Goal: Transaction & Acquisition: Purchase product/service

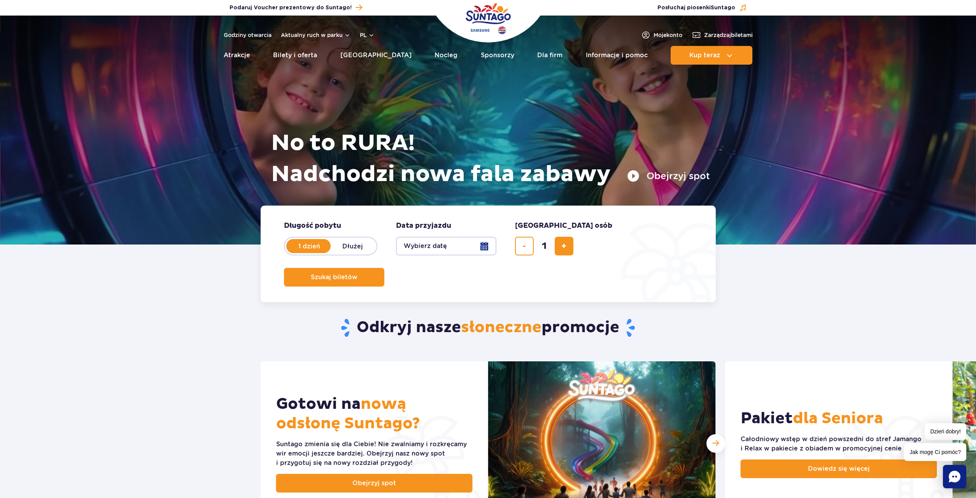
click at [486, 247] on button "Wybierz datę" at bounding box center [446, 246] width 100 height 19
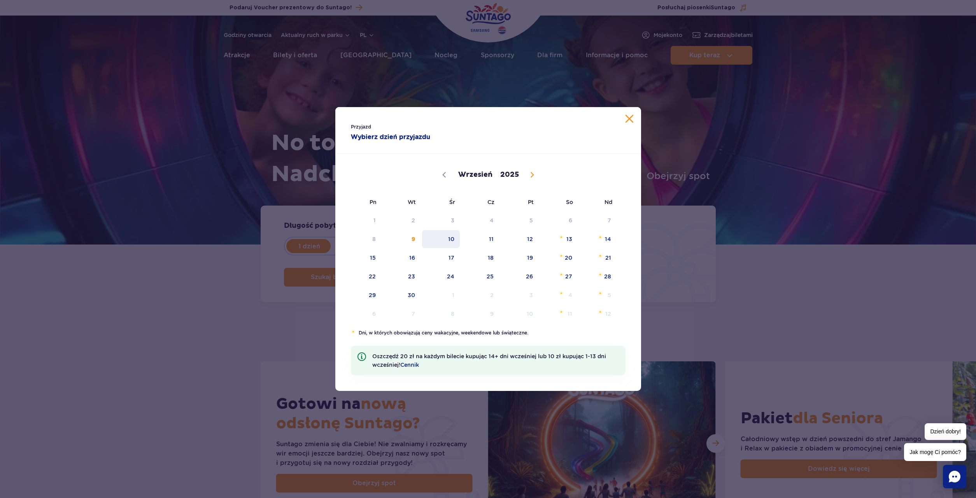
click at [454, 242] on span "10" at bounding box center [440, 239] width 39 height 18
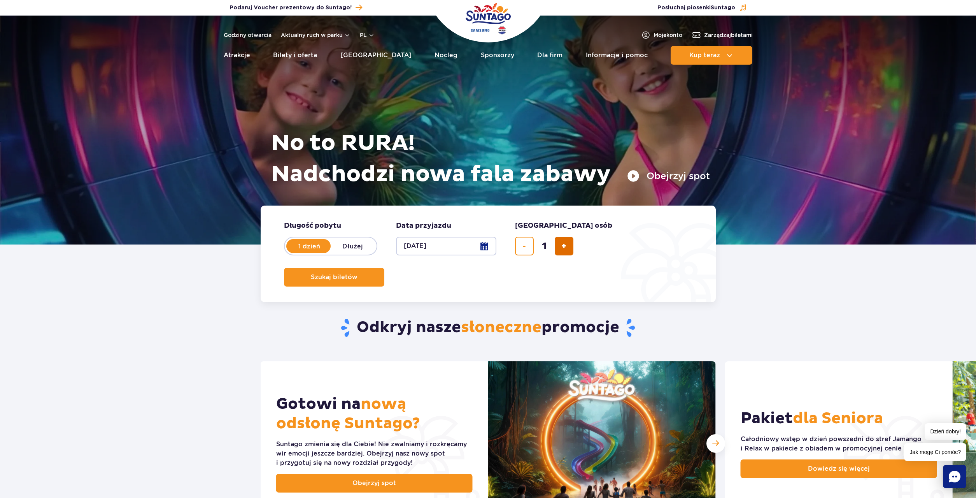
click at [560, 250] on button "dodaj bilet" at bounding box center [564, 246] width 19 height 19
type input "2"
click at [384, 268] on button "Szukaj biletów" at bounding box center [334, 277] width 100 height 19
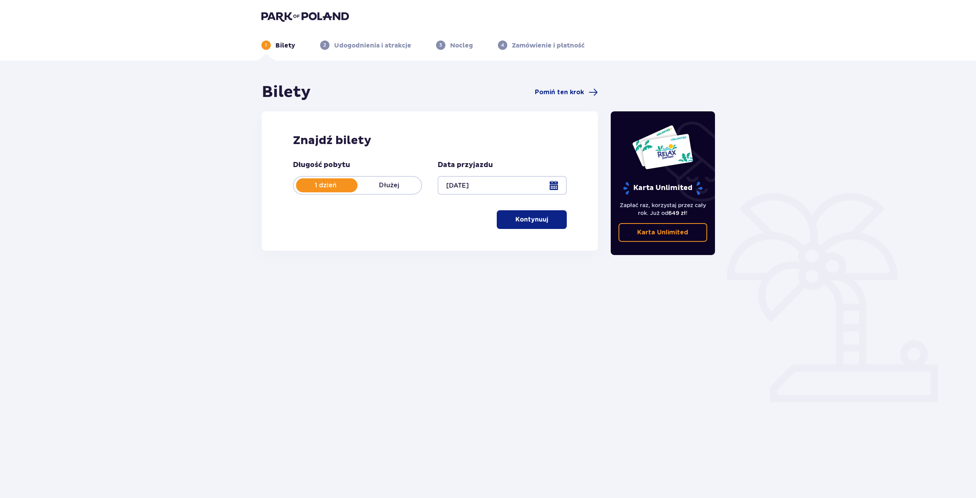
click at [531, 223] on p "Kontynuuj" at bounding box center [531, 219] width 33 height 9
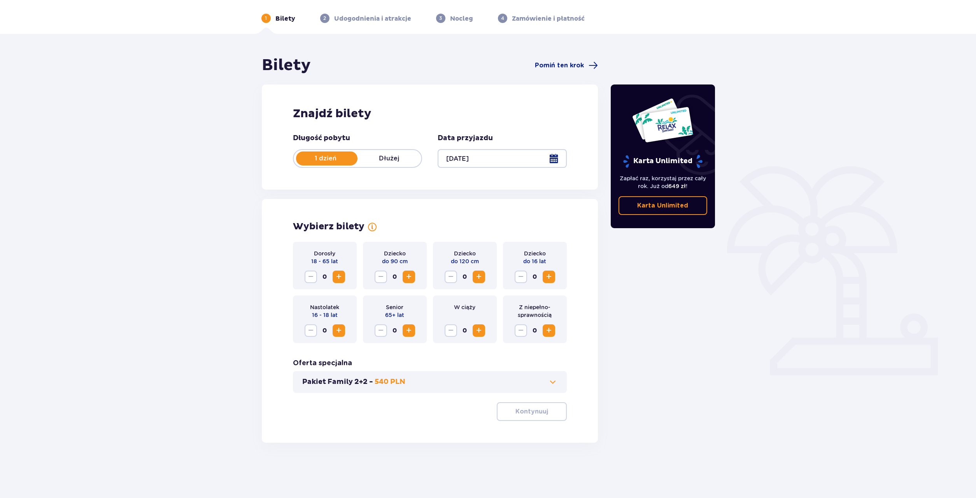
scroll to position [28, 0]
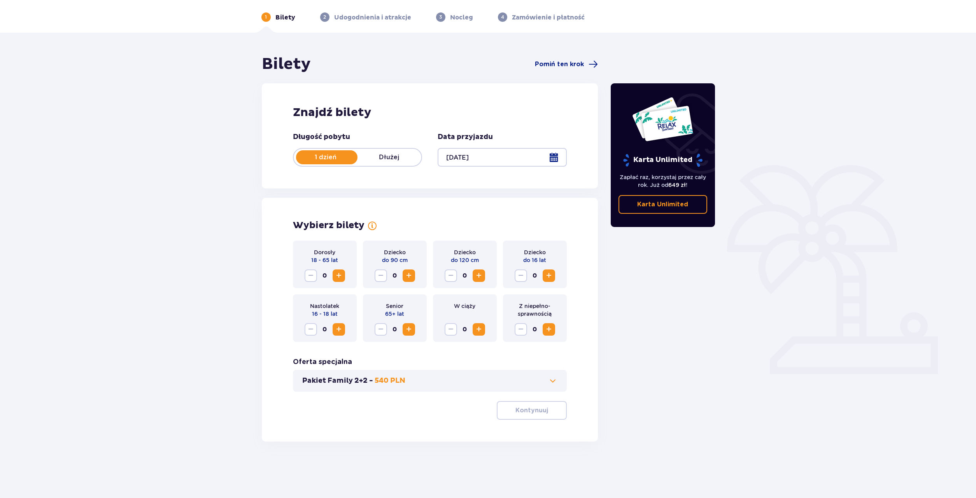
click at [338, 276] on span "Increase" at bounding box center [338, 275] width 9 height 9
click at [547, 279] on span "Increase" at bounding box center [548, 275] width 9 height 9
click at [533, 410] on p "Kontynuuj" at bounding box center [531, 410] width 33 height 9
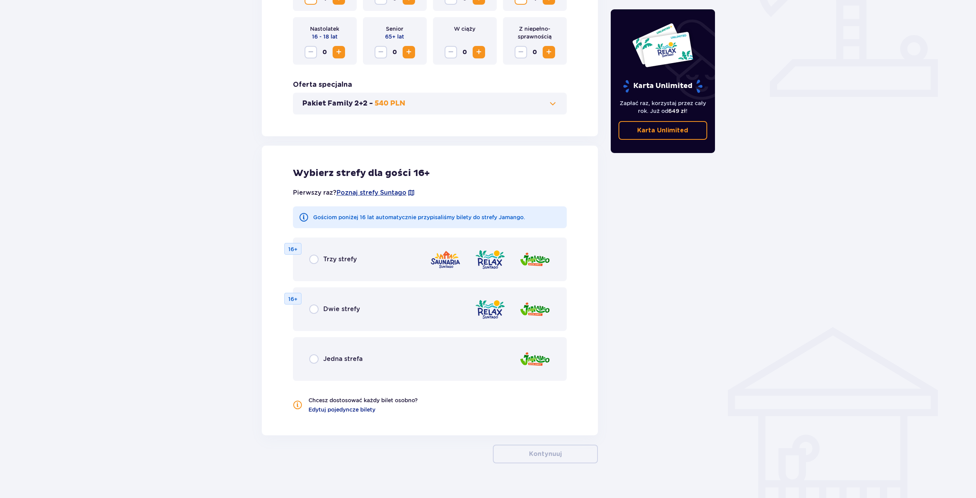
scroll to position [317, 0]
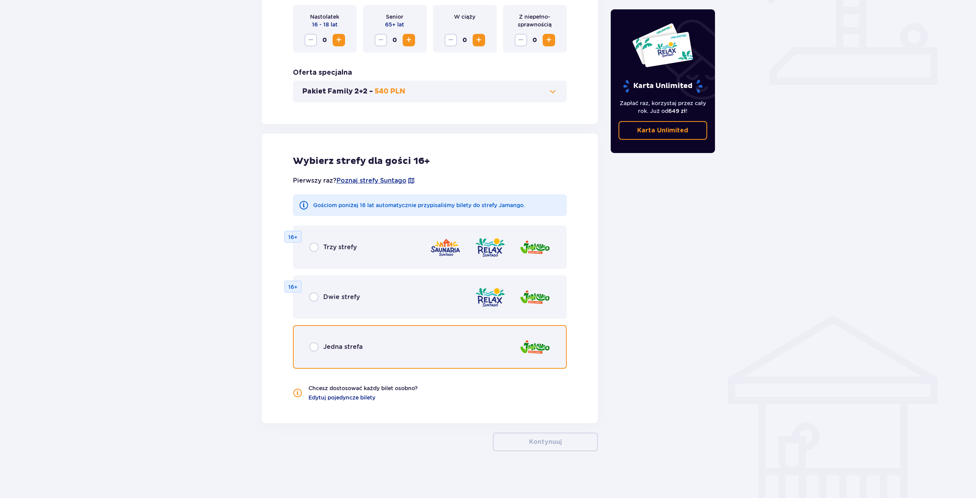
click at [317, 349] on input "radio" at bounding box center [313, 346] width 9 height 9
radio input "true"
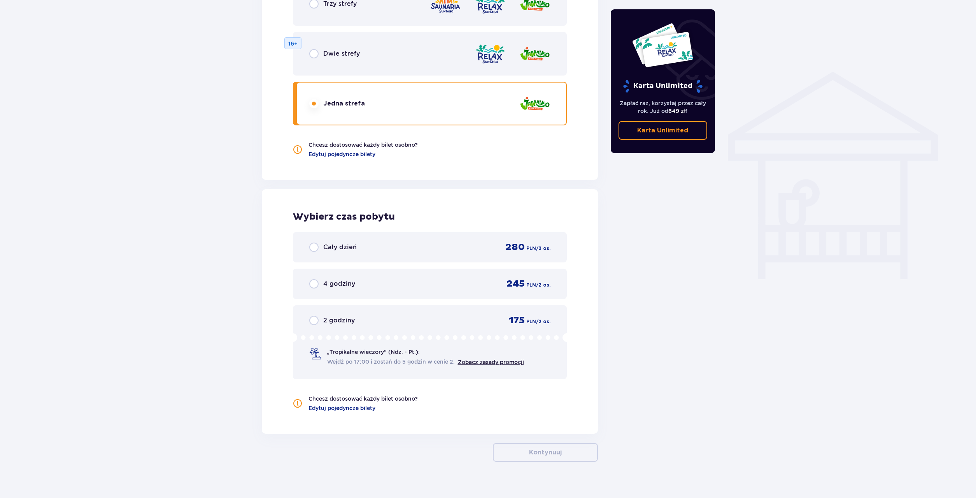
scroll to position [571, 0]
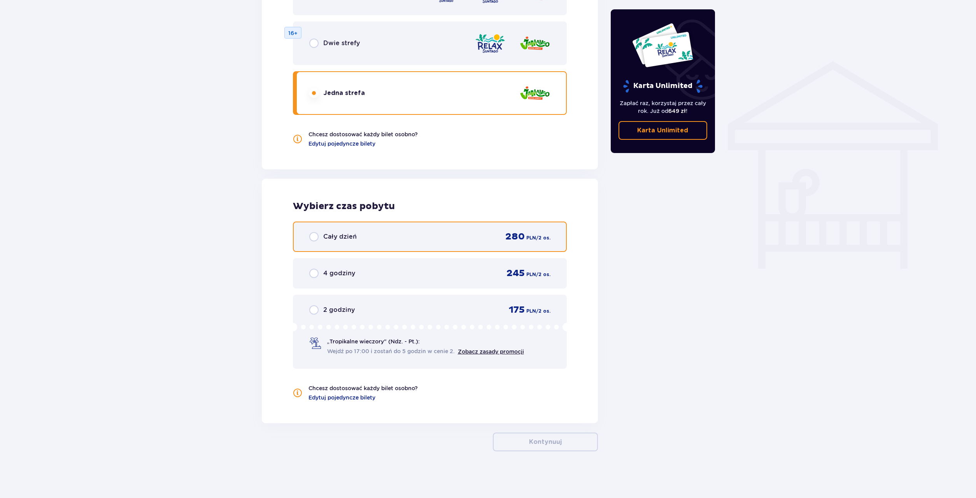
click at [317, 239] on input "radio" at bounding box center [313, 236] width 9 height 9
radio input "true"
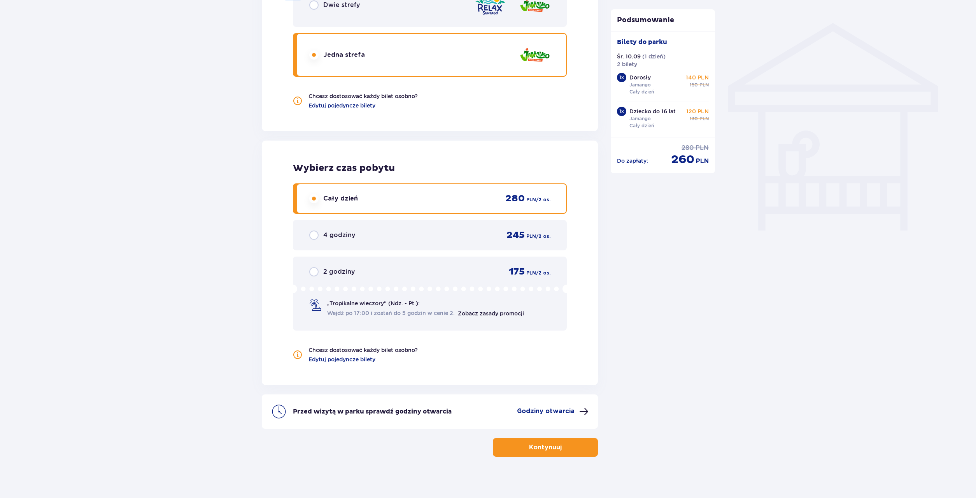
scroll to position [614, 0]
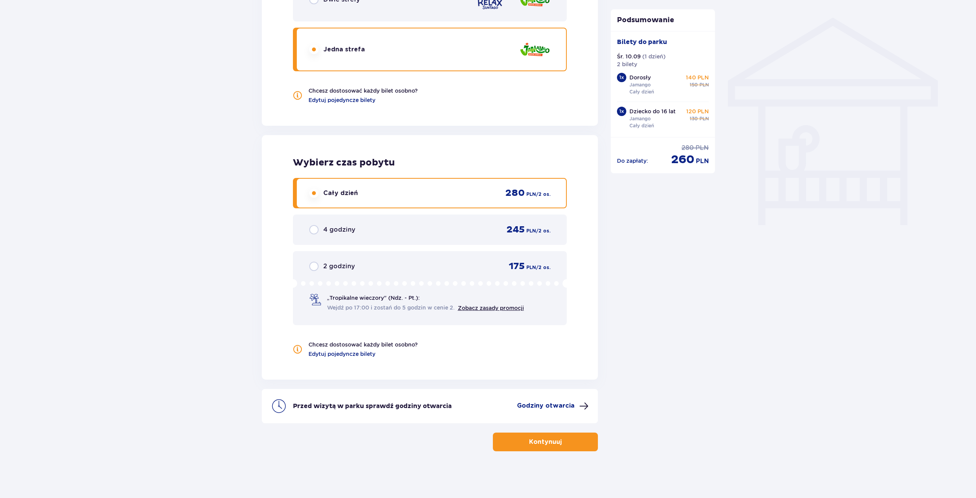
click at [556, 442] on button "Kontynuuj" at bounding box center [545, 441] width 105 height 19
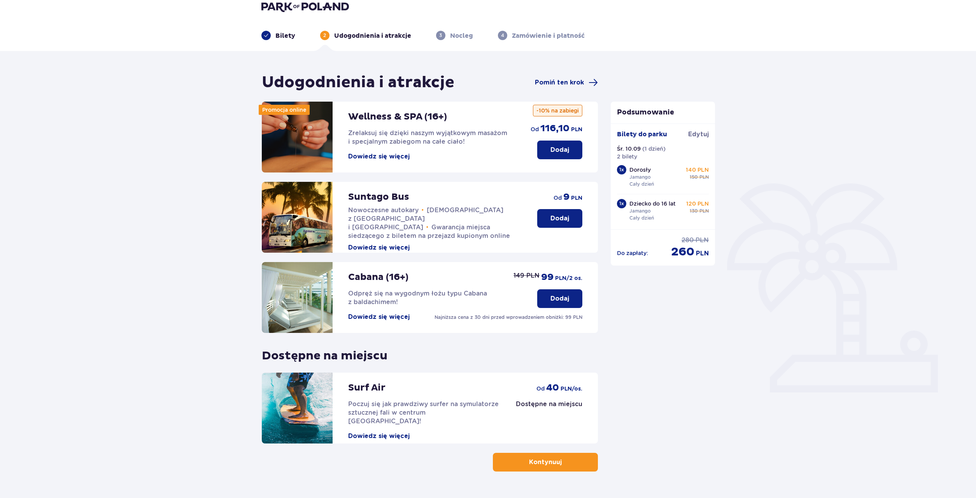
scroll to position [30, 0]
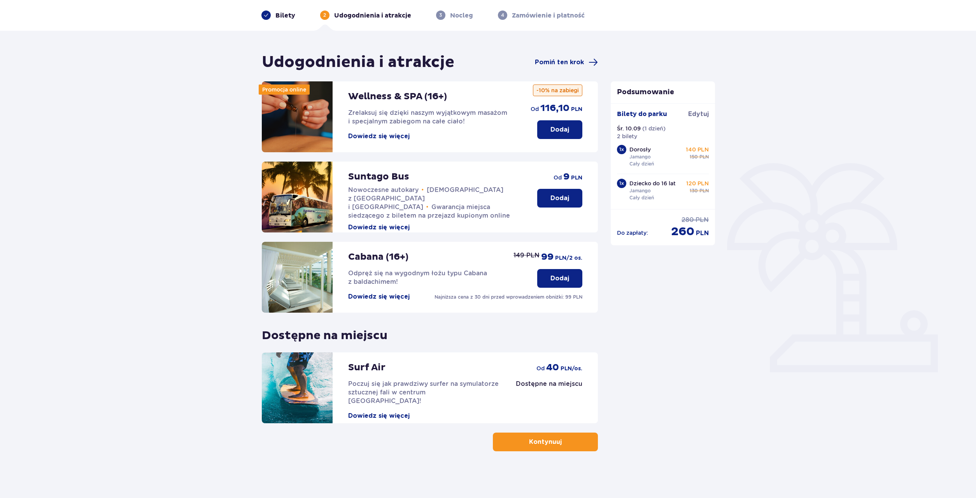
click at [540, 443] on p "Kontynuuj" at bounding box center [545, 441] width 33 height 9
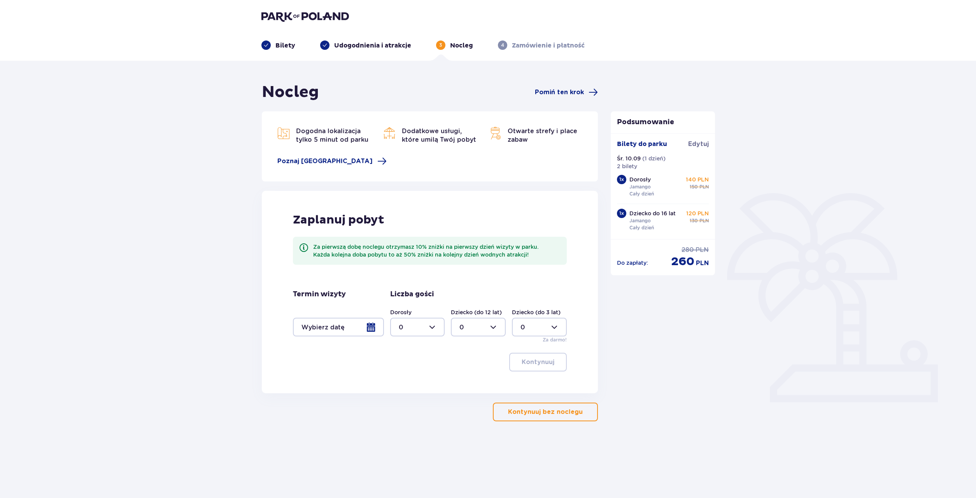
click at [542, 404] on button "Kontynuuj bez noclegu" at bounding box center [545, 411] width 105 height 19
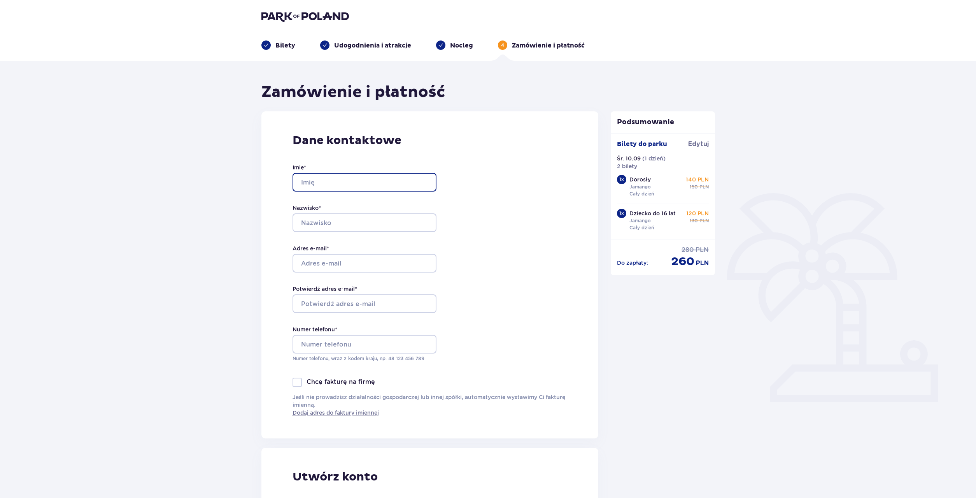
click at [345, 180] on input "Imię *" at bounding box center [365, 182] width 144 height 19
type input "t"
type input "R"
type input "Tomasz"
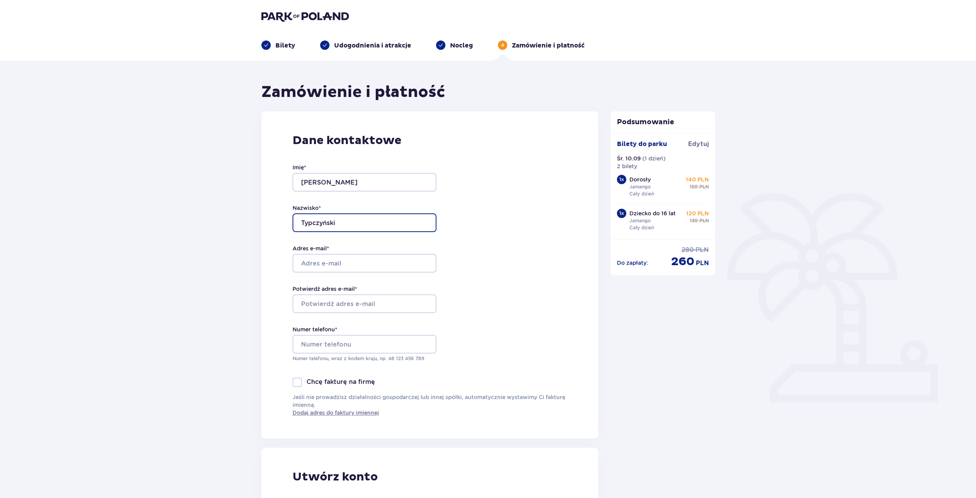
type input "Typczyński"
type input "[PERSON_NAME][EMAIL_ADDRESS][DOMAIN_NAME]"
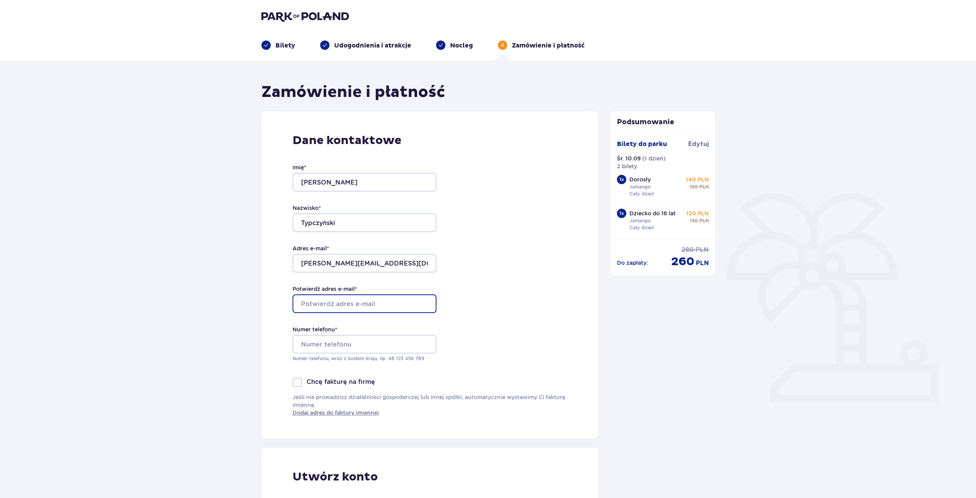
click at [323, 307] on input "Potwierdź adres e-mail *" at bounding box center [365, 303] width 144 height 19
type input "[PERSON_NAME][EMAIL_ADDRESS][DOMAIN_NAME]"
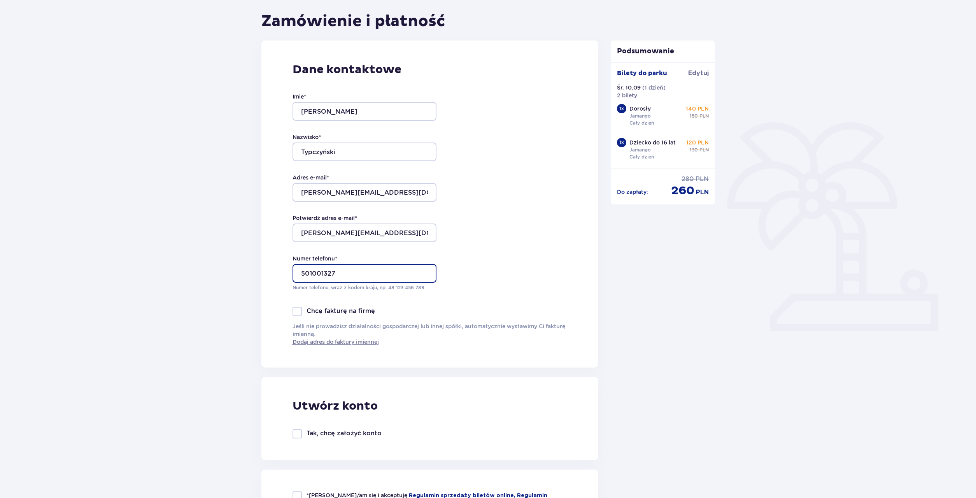
scroll to position [185, 0]
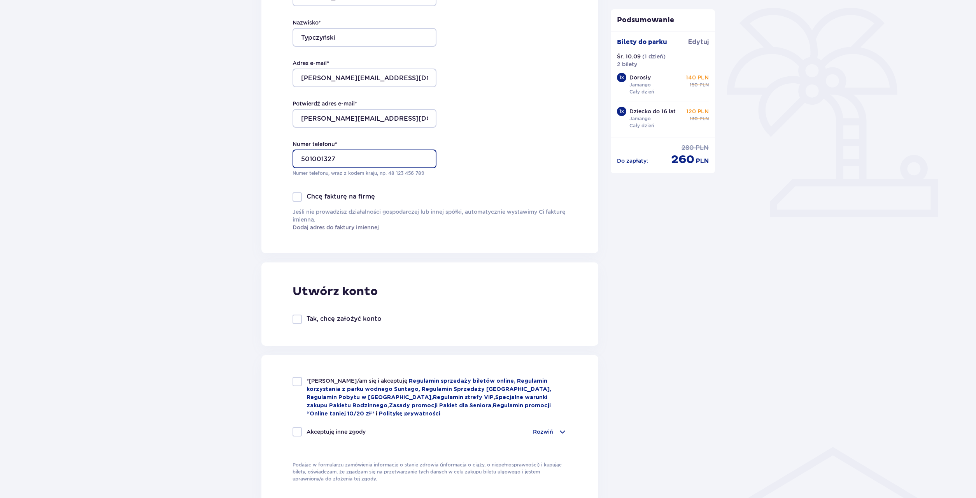
type input "501001327"
click at [295, 382] on div at bounding box center [297, 381] width 9 height 9
checkbox input "true"
click at [298, 430] on div at bounding box center [297, 431] width 9 height 9
checkbox input "true"
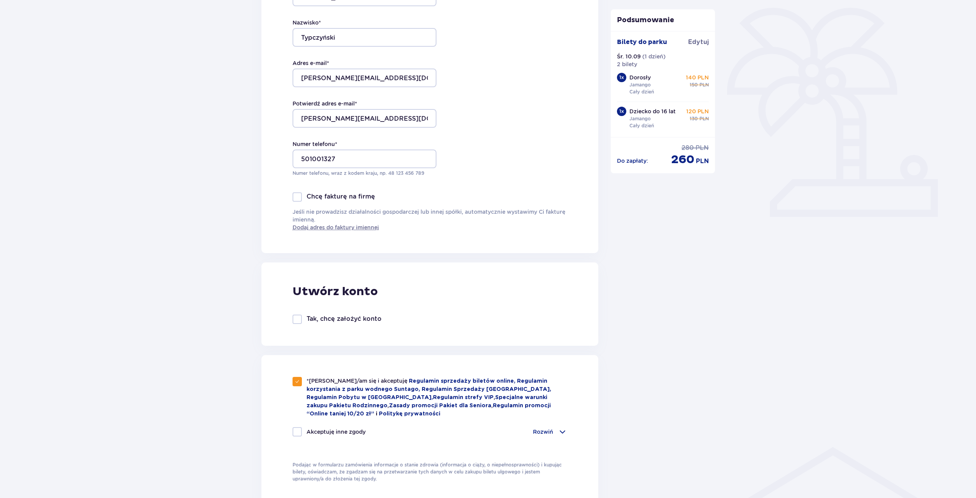
checkbox input "true"
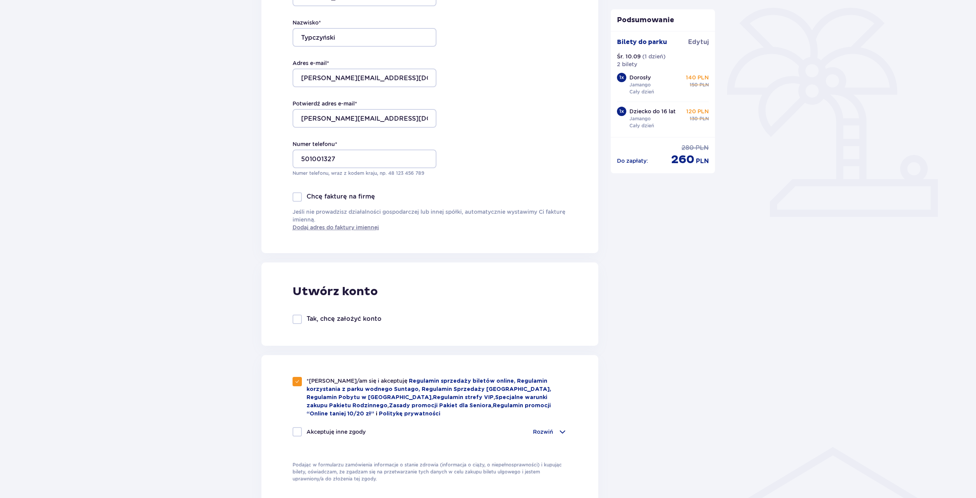
checkbox input "true"
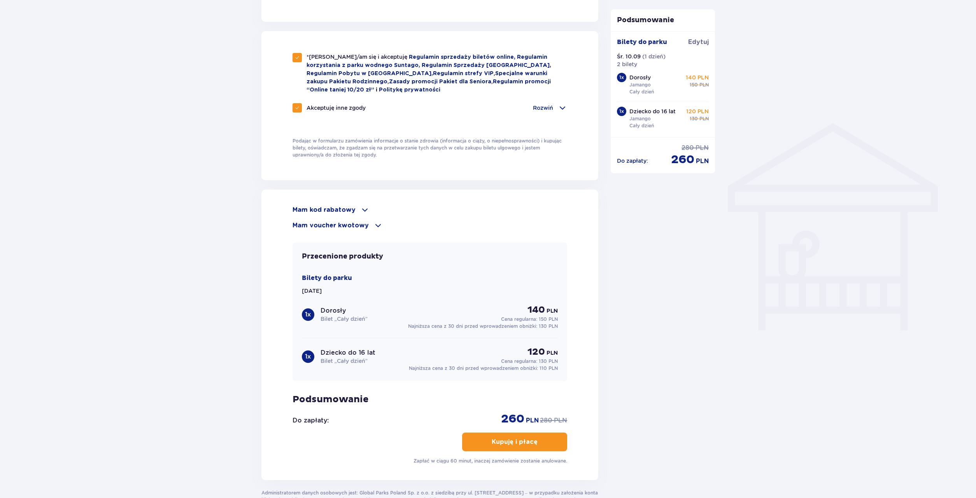
scroll to position [556, 0]
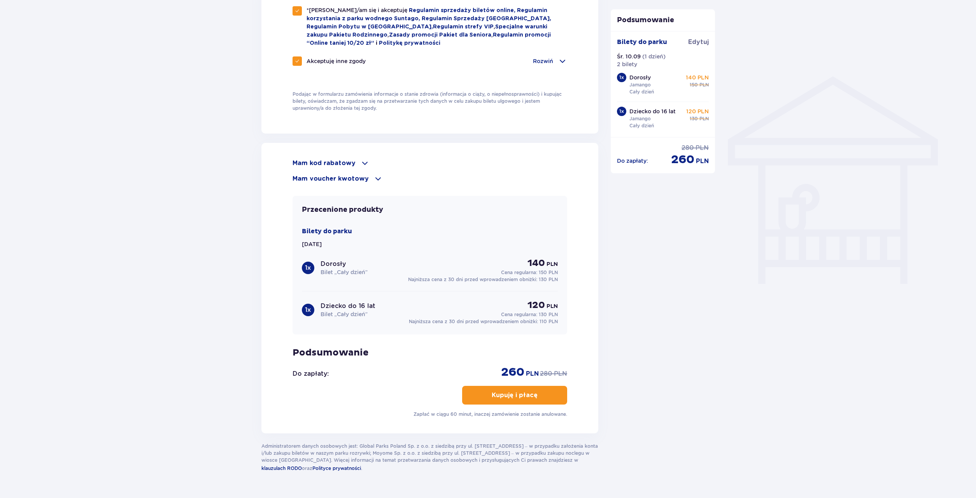
click at [517, 393] on p "Kupuję i płacę" at bounding box center [515, 395] width 46 height 9
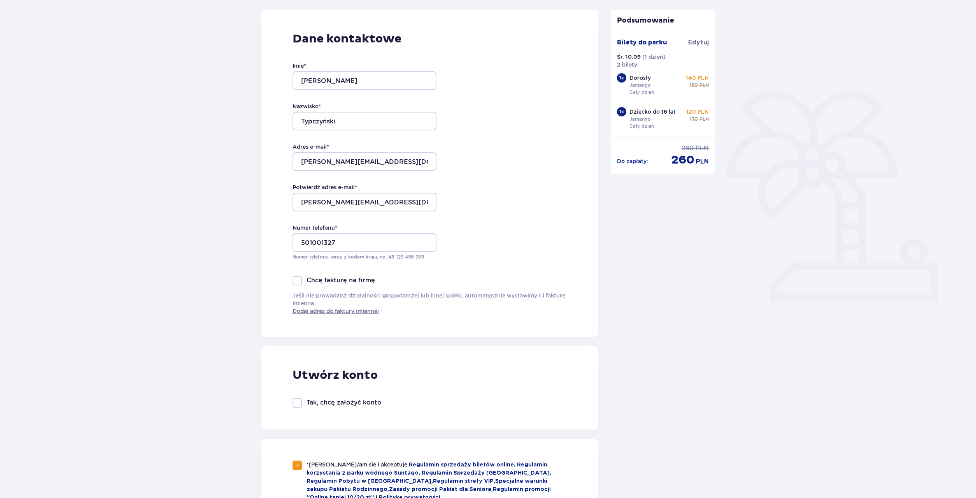
scroll to position [93, 0]
